Goal: Navigation & Orientation: Find specific page/section

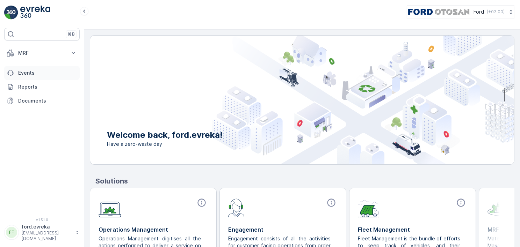
click at [39, 71] on p "Events" at bounding box center [47, 73] width 59 height 7
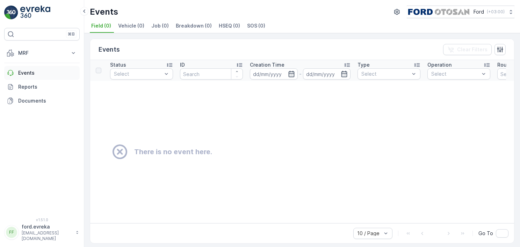
click at [21, 76] on link "Events" at bounding box center [41, 73] width 75 height 14
click at [36, 55] on p "MRF" at bounding box center [42, 53] width 48 height 7
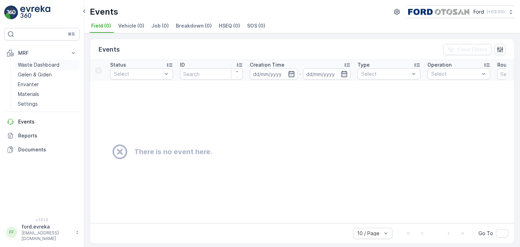
click at [36, 65] on p "Waste Dashboard" at bounding box center [39, 65] width 42 height 7
